Goal: Find specific page/section: Find specific page/section

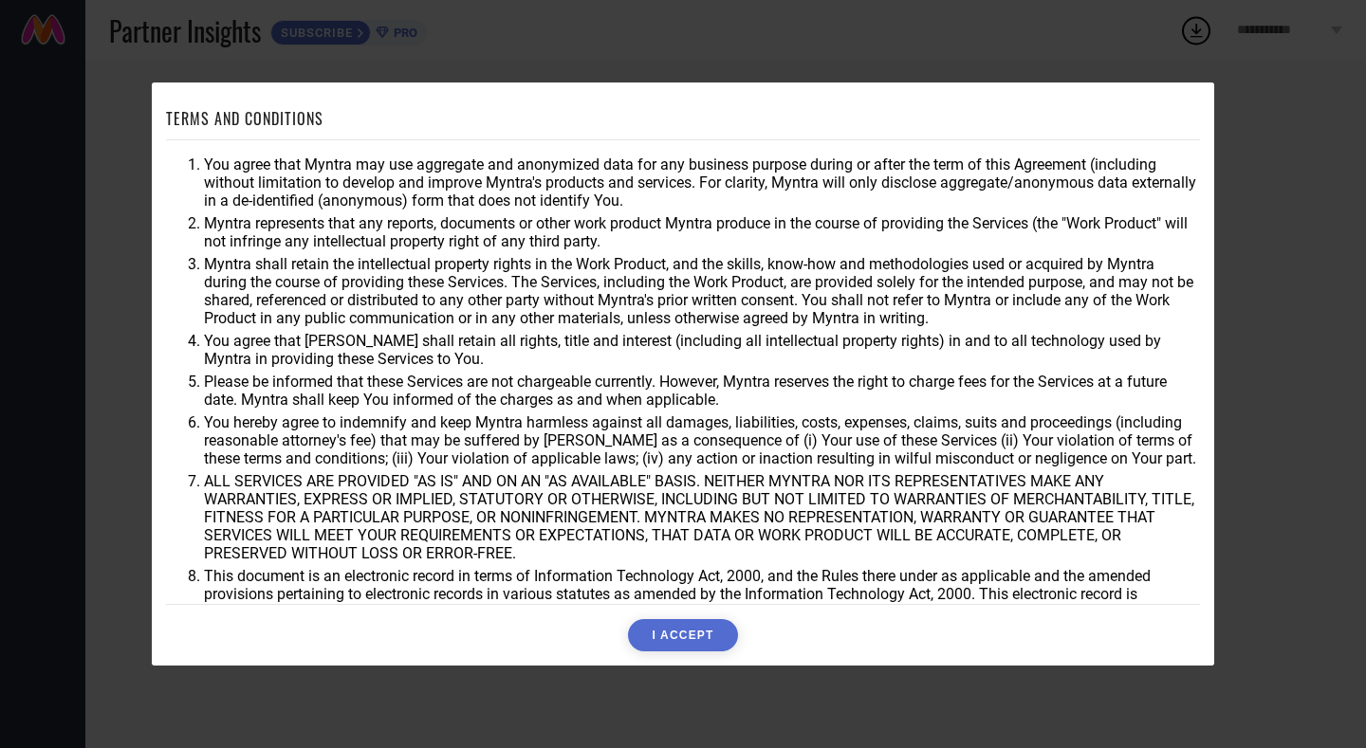
click at [683, 628] on button "I ACCEPT" at bounding box center [682, 635] width 109 height 32
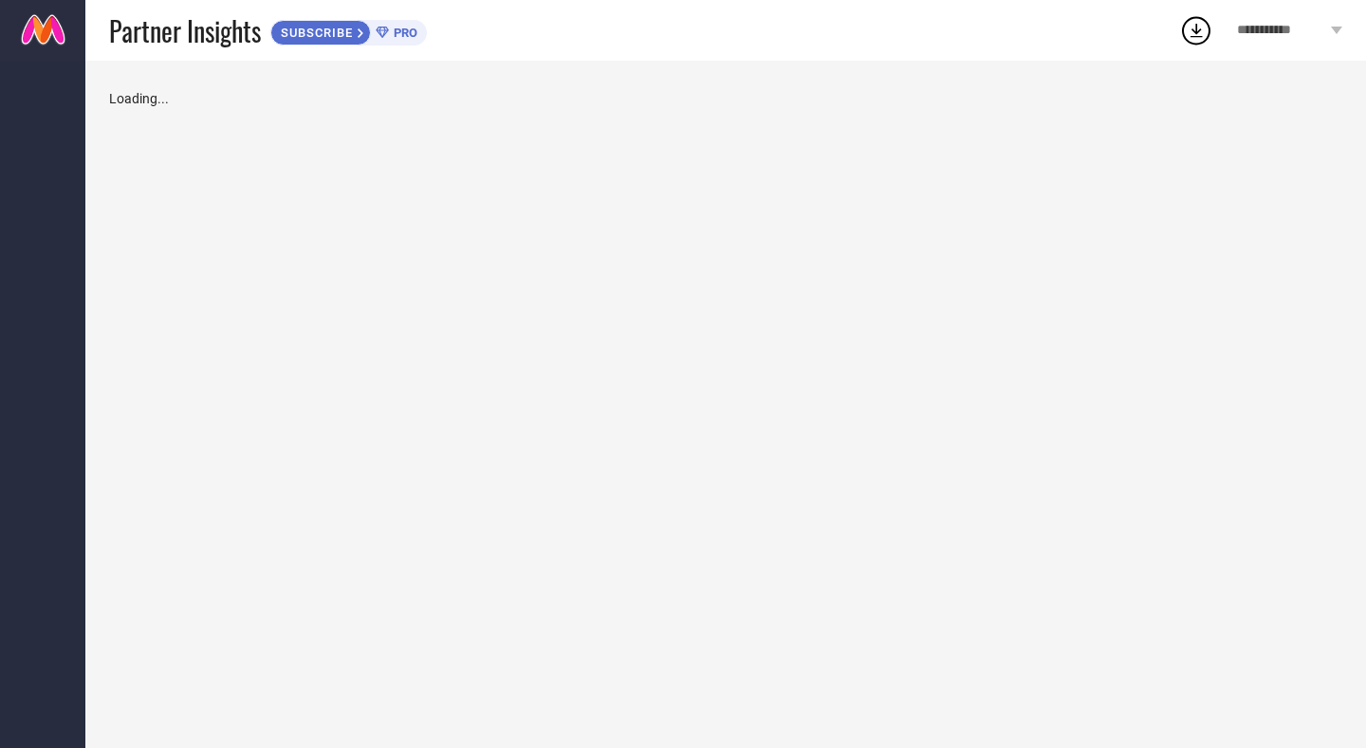
click at [688, 637] on div "Loading..." at bounding box center [725, 405] width 1280 height 688
click at [963, 502] on span "SKIP »" at bounding box center [979, 506] width 49 height 20
